Goal: Transaction & Acquisition: Purchase product/service

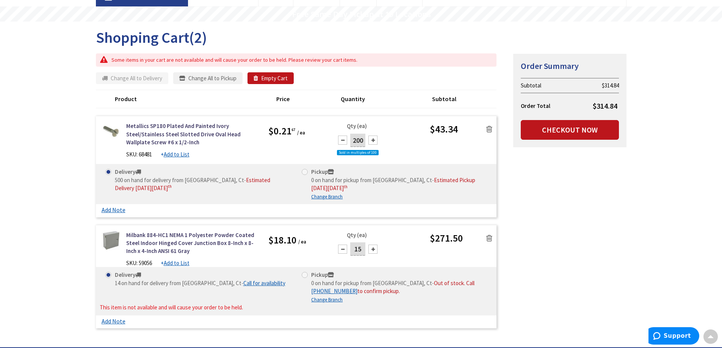
scroll to position [115, 0]
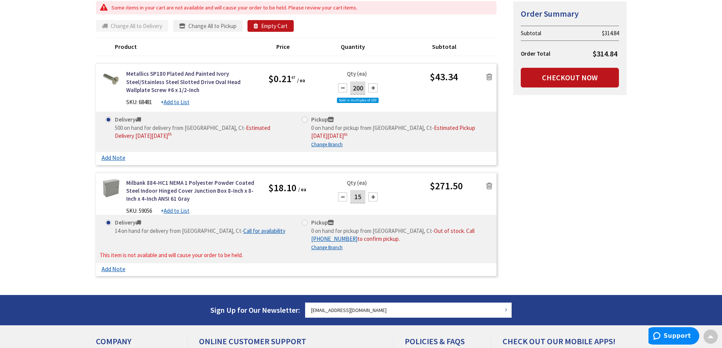
click at [342, 196] on div at bounding box center [342, 197] width 9 height 9
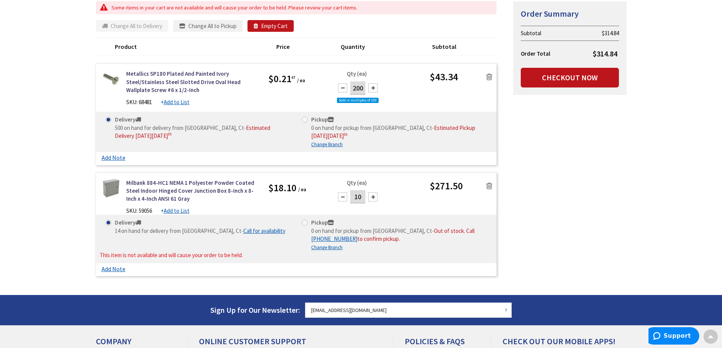
click at [342, 196] on div at bounding box center [342, 197] width 9 height 9
click at [342, 195] on div at bounding box center [342, 197] width 9 height 9
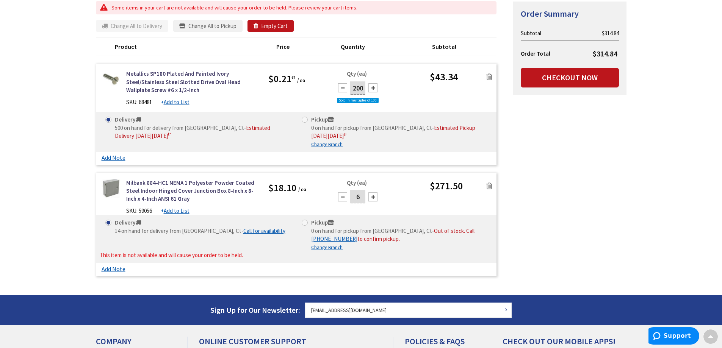
type input "5"
click at [539, 195] on div "Summary Order Summary Subtotal $314.84 Order Total $314.84 Checkout Now Some it…" at bounding box center [361, 140] width 542 height 279
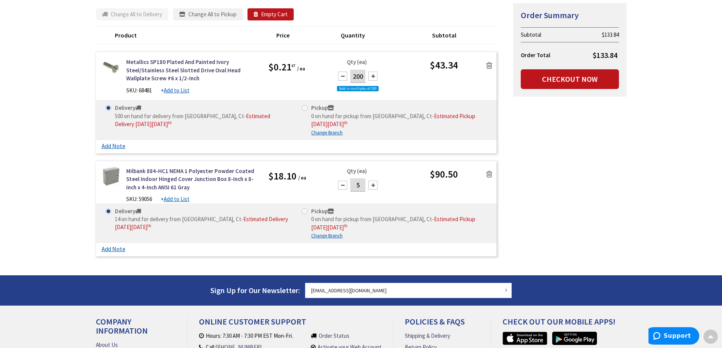
scroll to position [0, 0]
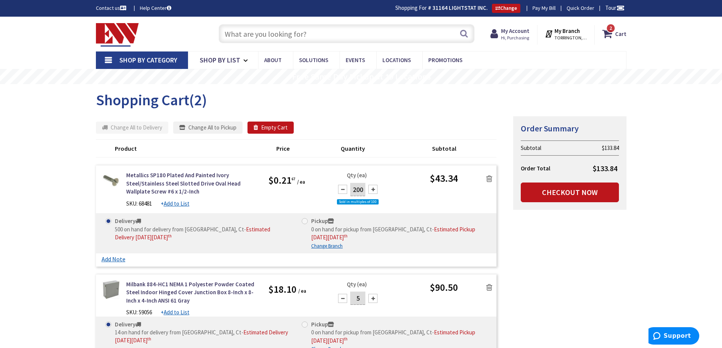
click at [320, 31] on input "text" at bounding box center [347, 33] width 256 height 19
paste input "TR100VA001"
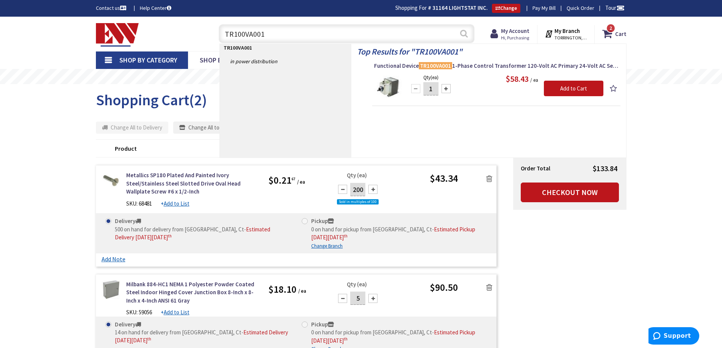
type input "TR100VA001"
click at [466, 35] on button "Search" at bounding box center [464, 33] width 10 height 17
